Goal: Obtain resource: Obtain resource

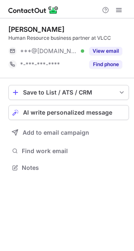
scroll to position [4, 4]
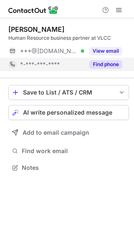
click at [98, 63] on button "Find phone" at bounding box center [105, 64] width 33 height 8
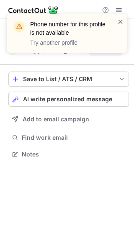
scroll to position [148, 134]
click at [119, 20] on span at bounding box center [120, 22] width 7 height 8
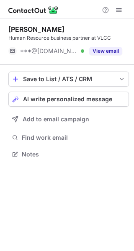
click at [111, 53] on button "View email" at bounding box center [105, 51] width 33 height 8
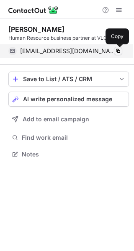
click at [118, 52] on span at bounding box center [118, 51] width 7 height 7
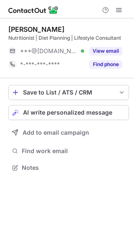
scroll to position [4, 4]
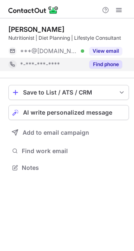
click at [109, 64] on button "Find phone" at bounding box center [105, 64] width 33 height 8
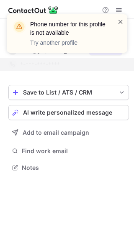
click at [119, 23] on span at bounding box center [120, 22] width 7 height 8
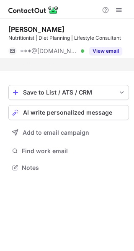
scroll to position [148, 134]
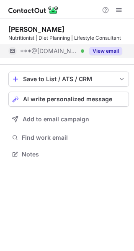
click at [106, 49] on button "View email" at bounding box center [105, 51] width 33 height 8
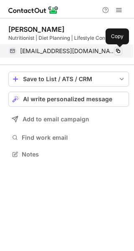
click at [119, 51] on span at bounding box center [118, 51] width 7 height 7
